Goal: Navigation & Orientation: Find specific page/section

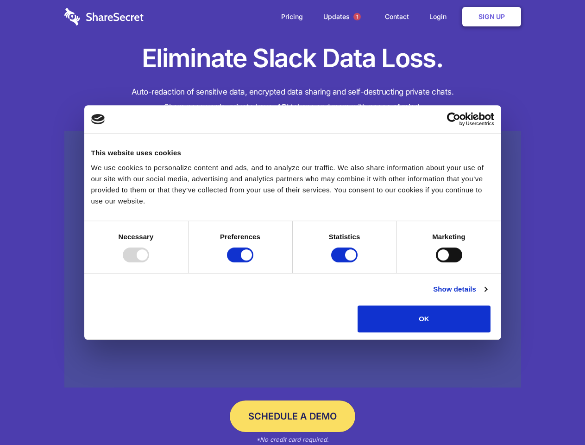
click at [149, 262] on div at bounding box center [136, 254] width 26 height 15
click at [253, 262] on input "Preferences" at bounding box center [240, 254] width 26 height 15
checkbox input "false"
click at [346, 262] on input "Statistics" at bounding box center [344, 254] width 26 height 15
checkbox input "false"
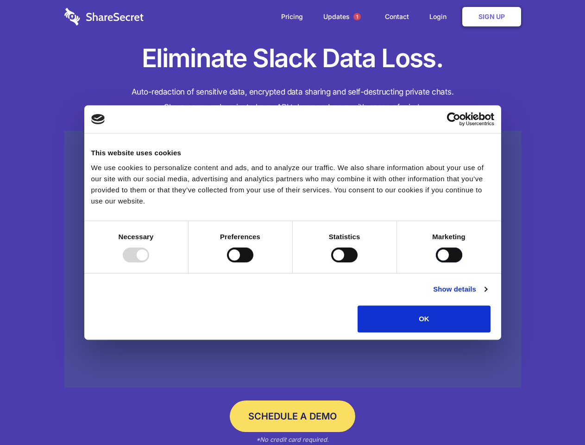
click at [436, 262] on input "Marketing" at bounding box center [449, 254] width 26 height 15
checkbox input "true"
click at [487, 295] on link "Show details" at bounding box center [460, 288] width 54 height 11
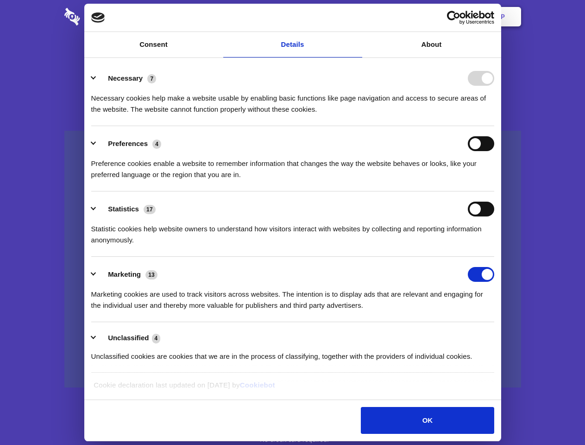
click at [494, 126] on li "Necessary 7 Necessary cookies help make a website usable by enabling basic func…" at bounding box center [292, 93] width 403 height 65
click at [357, 17] on span "1" at bounding box center [356, 16] width 7 height 7
